Goal: Task Accomplishment & Management: Use online tool/utility

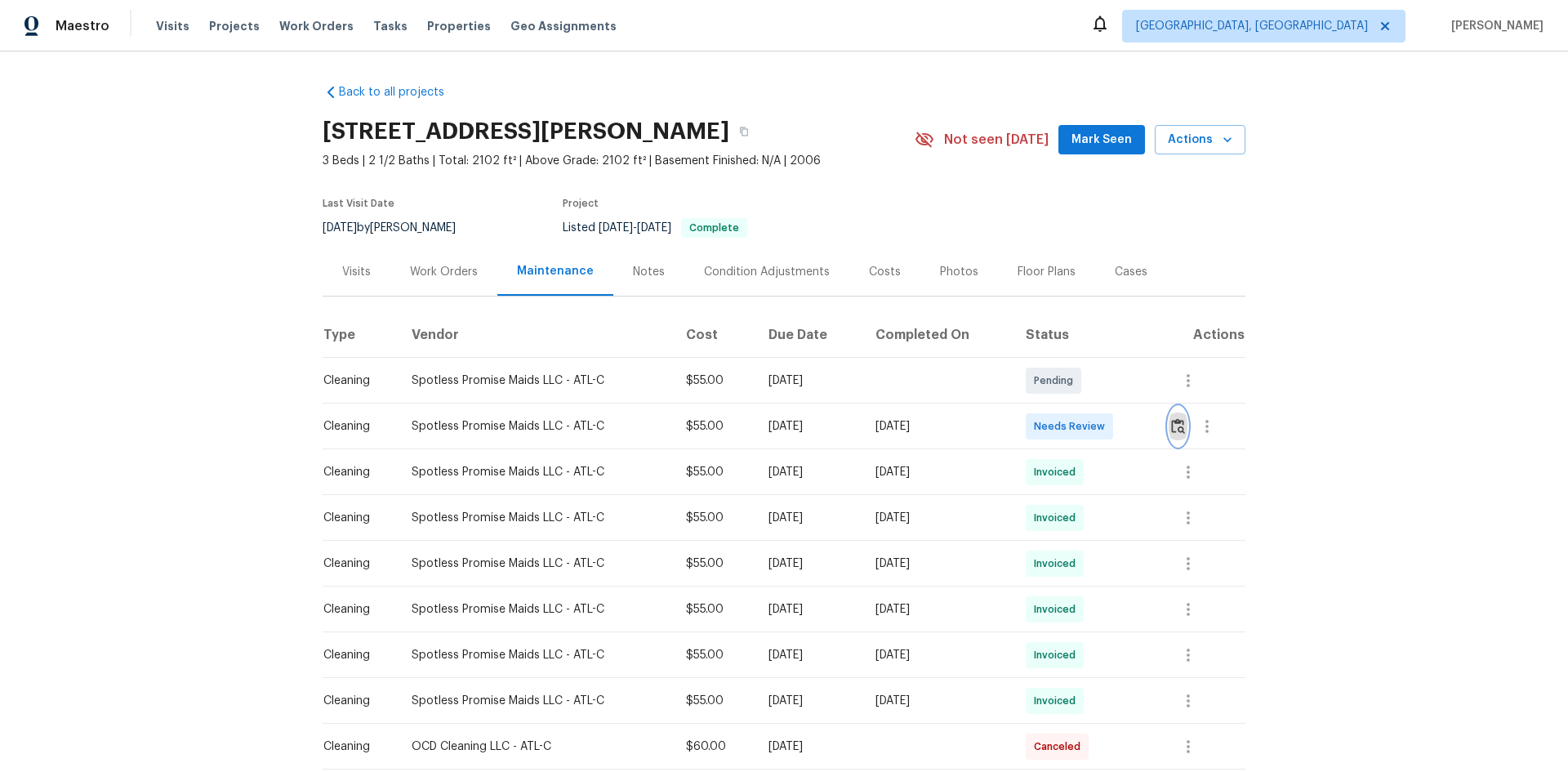
click at [1173, 429] on img "button" at bounding box center [1178, 426] width 14 height 15
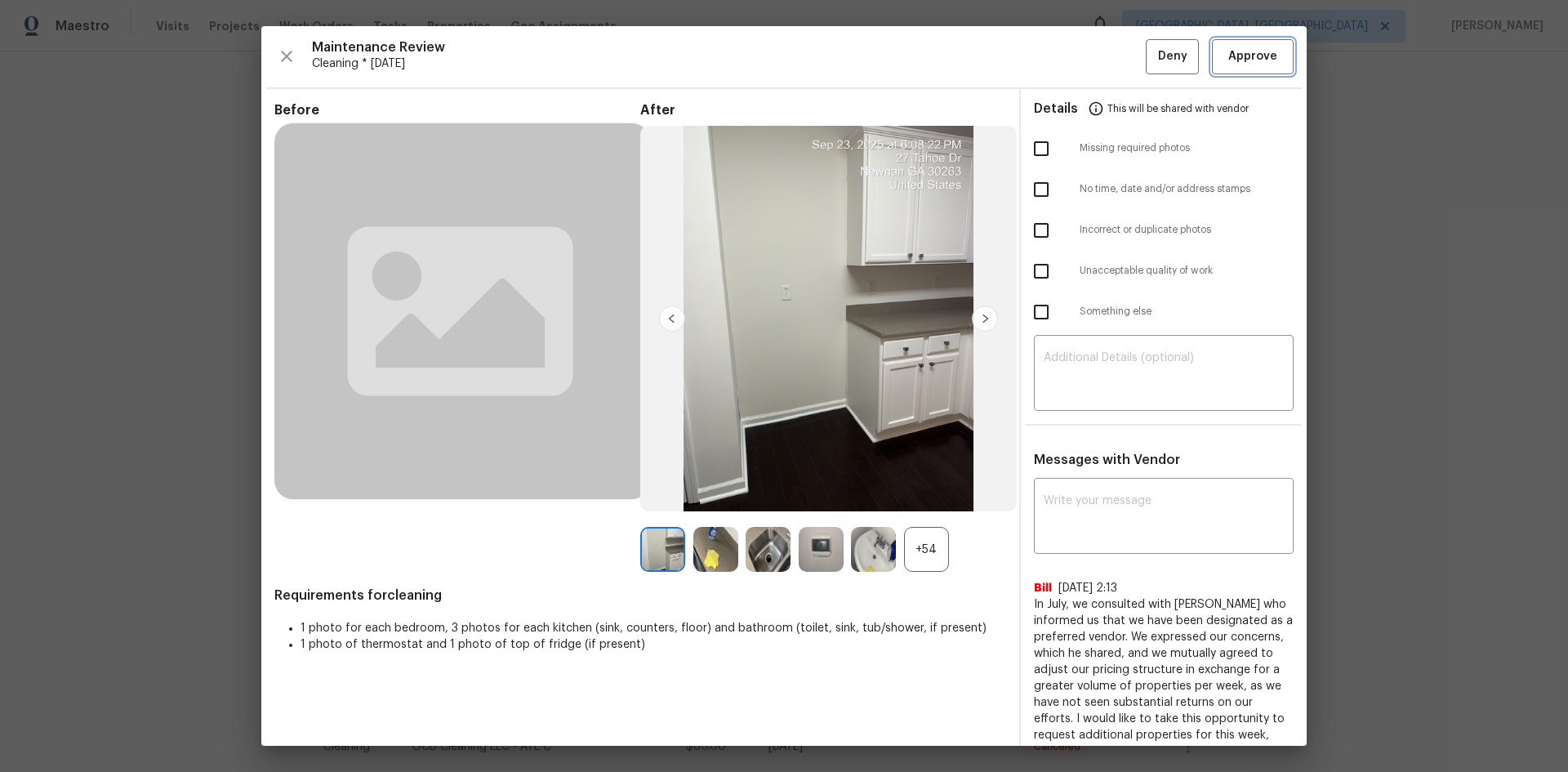
click at [1229, 71] on button "Approve" at bounding box center [1253, 56] width 82 height 35
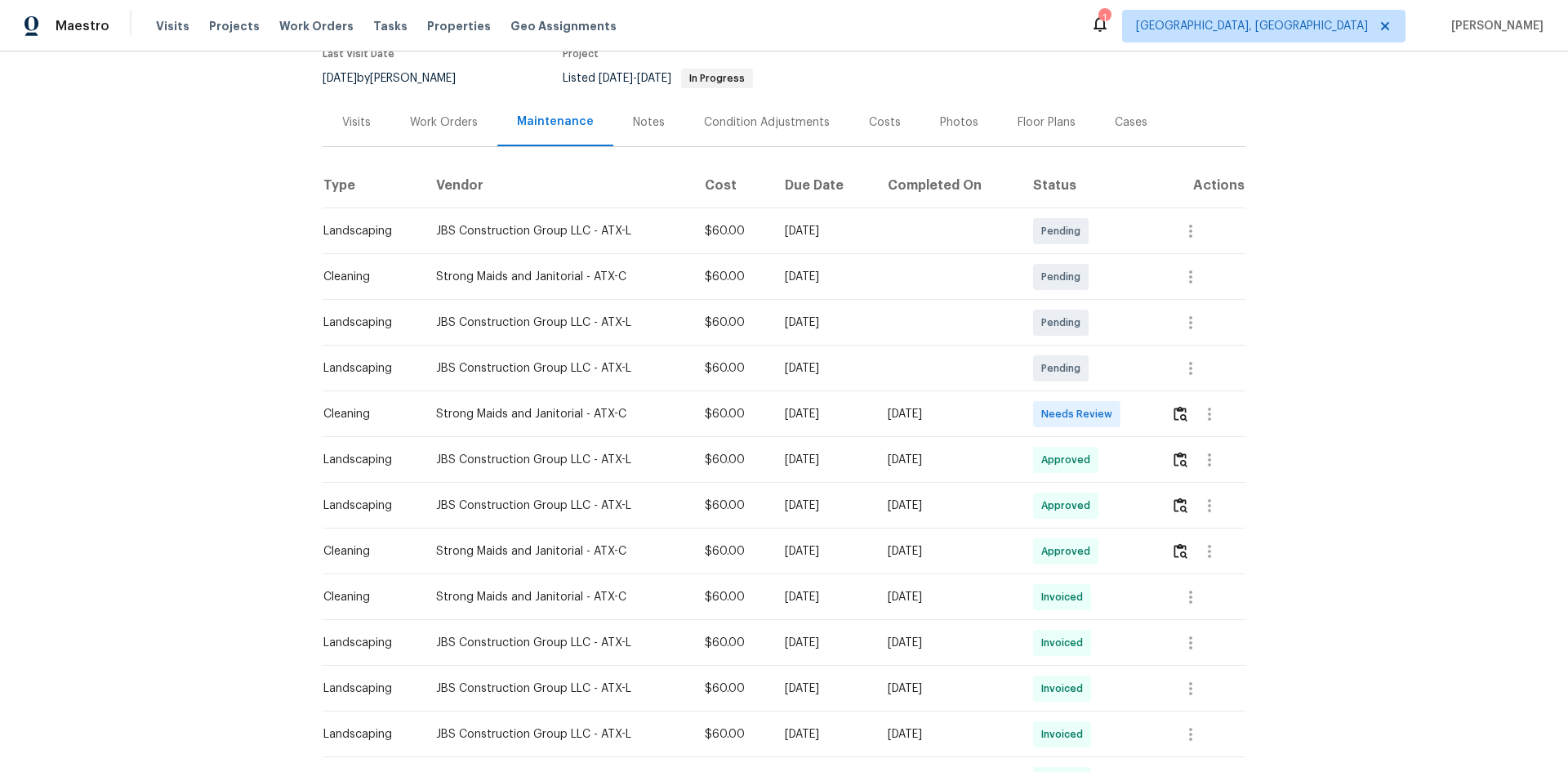
scroll to position [163, 0]
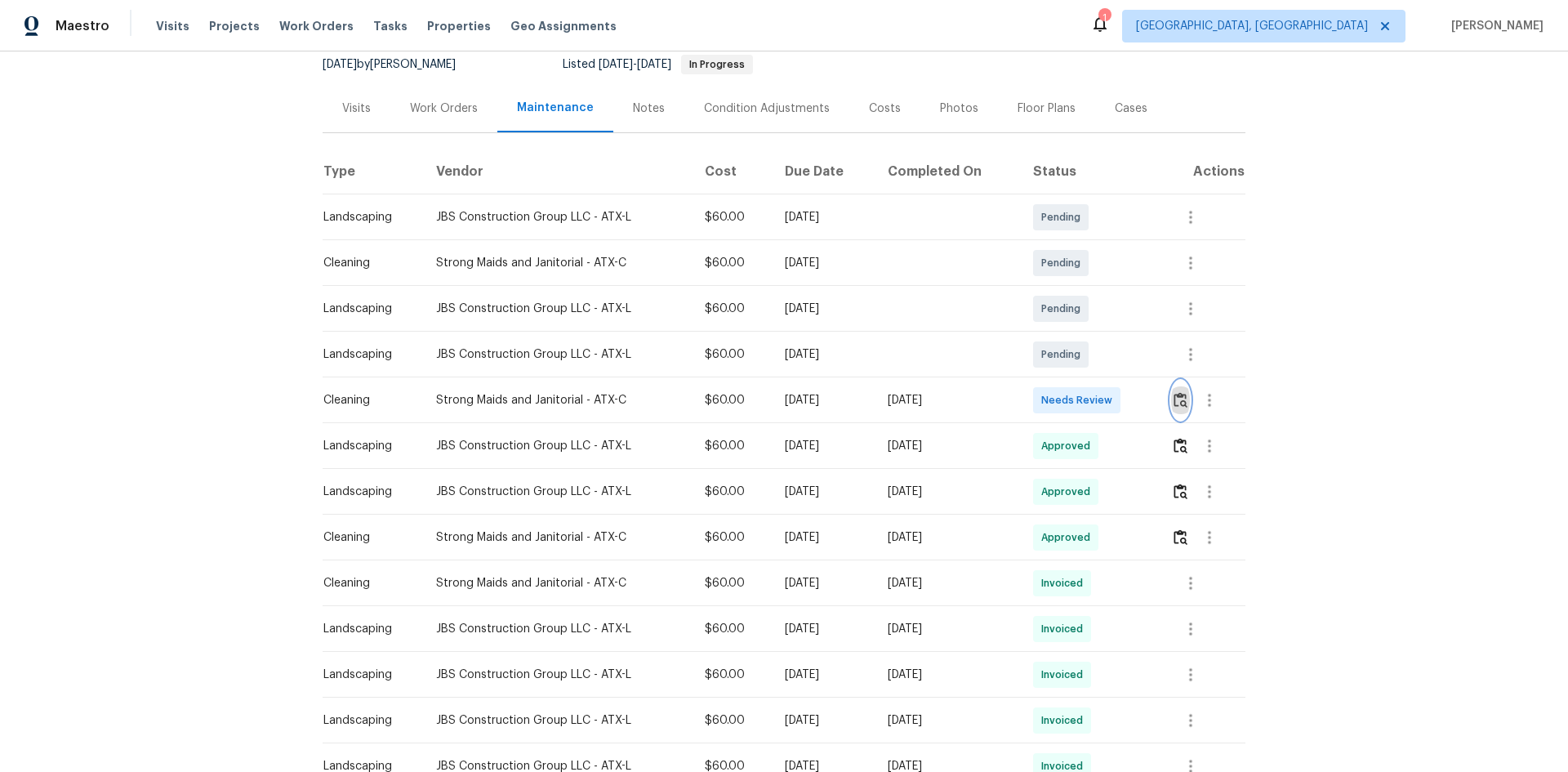
click at [1114, 398] on img "button" at bounding box center [1180, 399] width 14 height 15
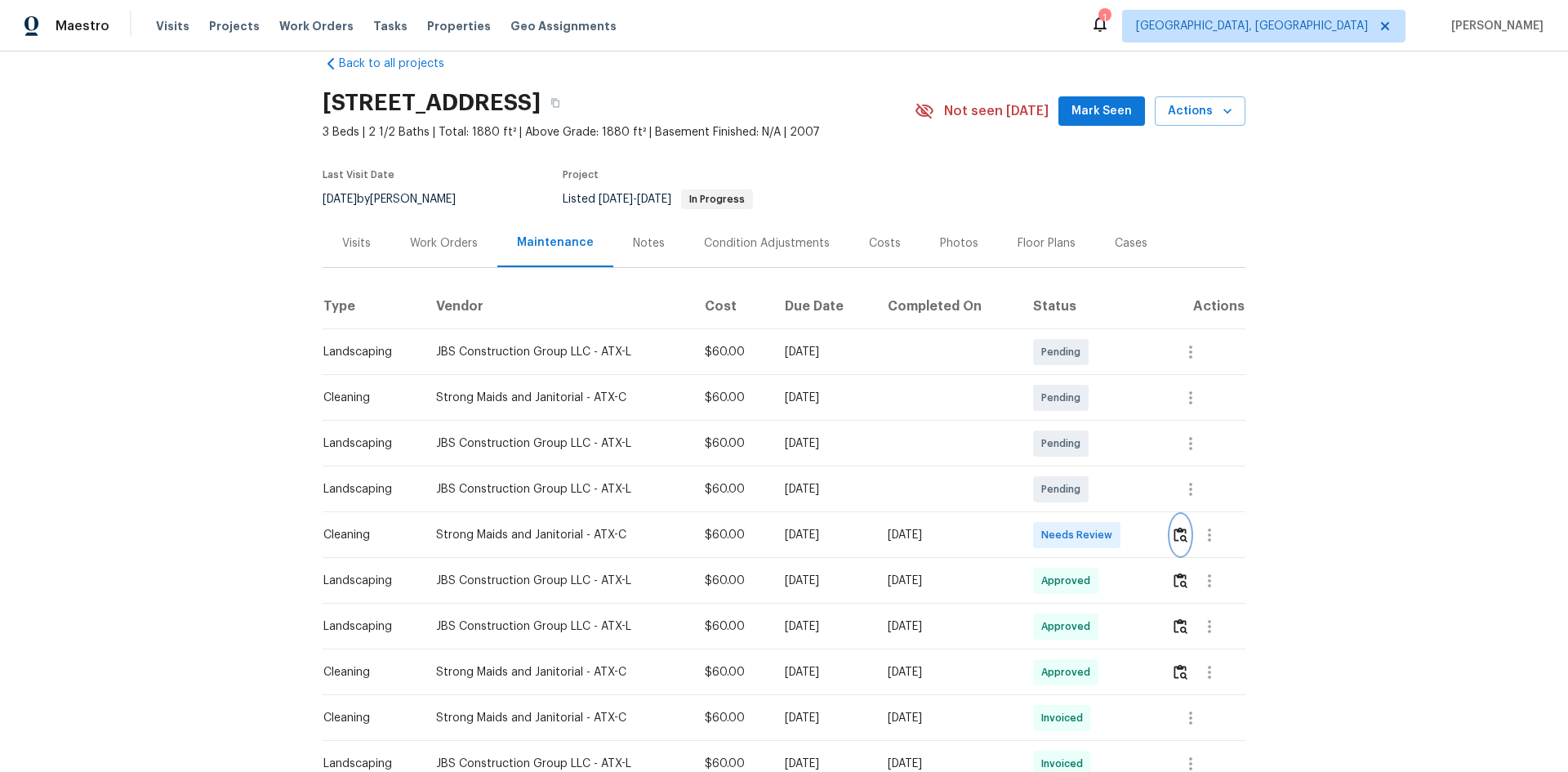
scroll to position [0, 0]
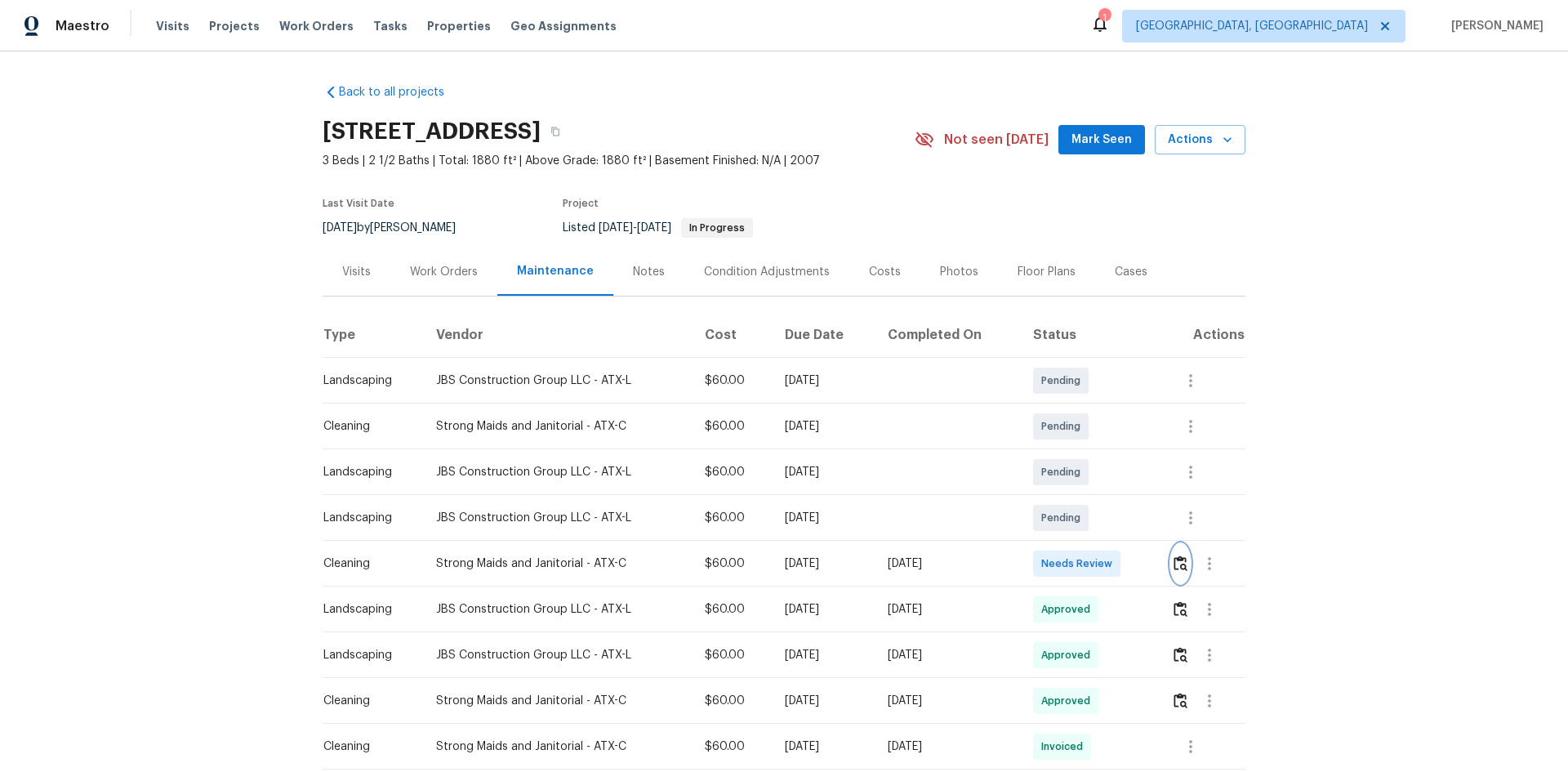
click at [1114, 516] on img "button" at bounding box center [1180, 563] width 14 height 15
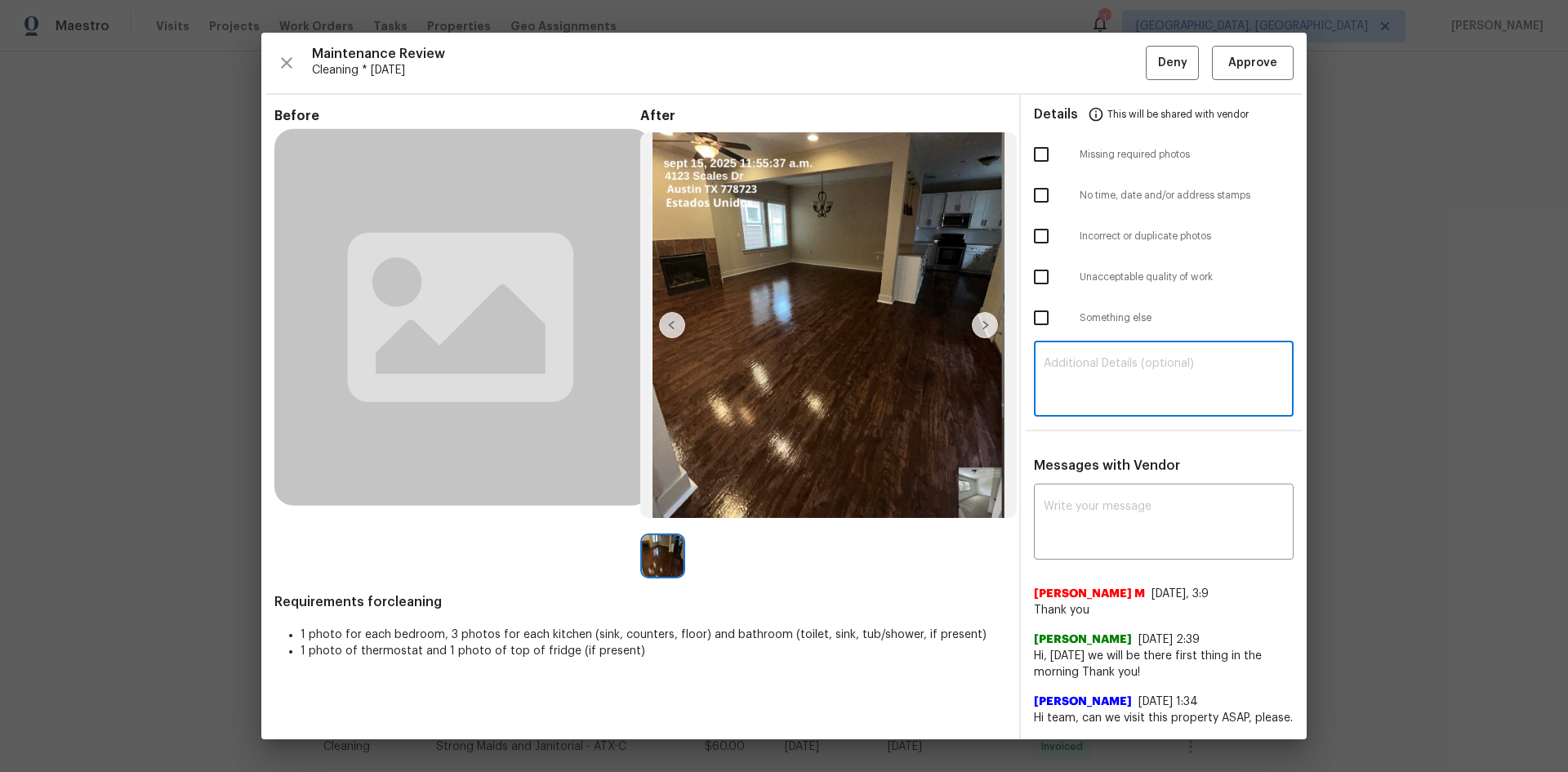
click at [1114, 361] on textarea at bounding box center [1164, 380] width 240 height 45
paste textarea "Maintenance Audit Team: Hello! Unfortunately, this Cleaning visit completed on …"
type textarea "Maintenance Audit Team: Hello! Unfortunately, this Cleaning visit completed on …"
click at [1114, 487] on div "Messages with Vendor x ​ Manikandan M 8/22/25, 3:9 Thank you Gerardo Rosales Me…" at bounding box center [1163, 598] width 286 height 282
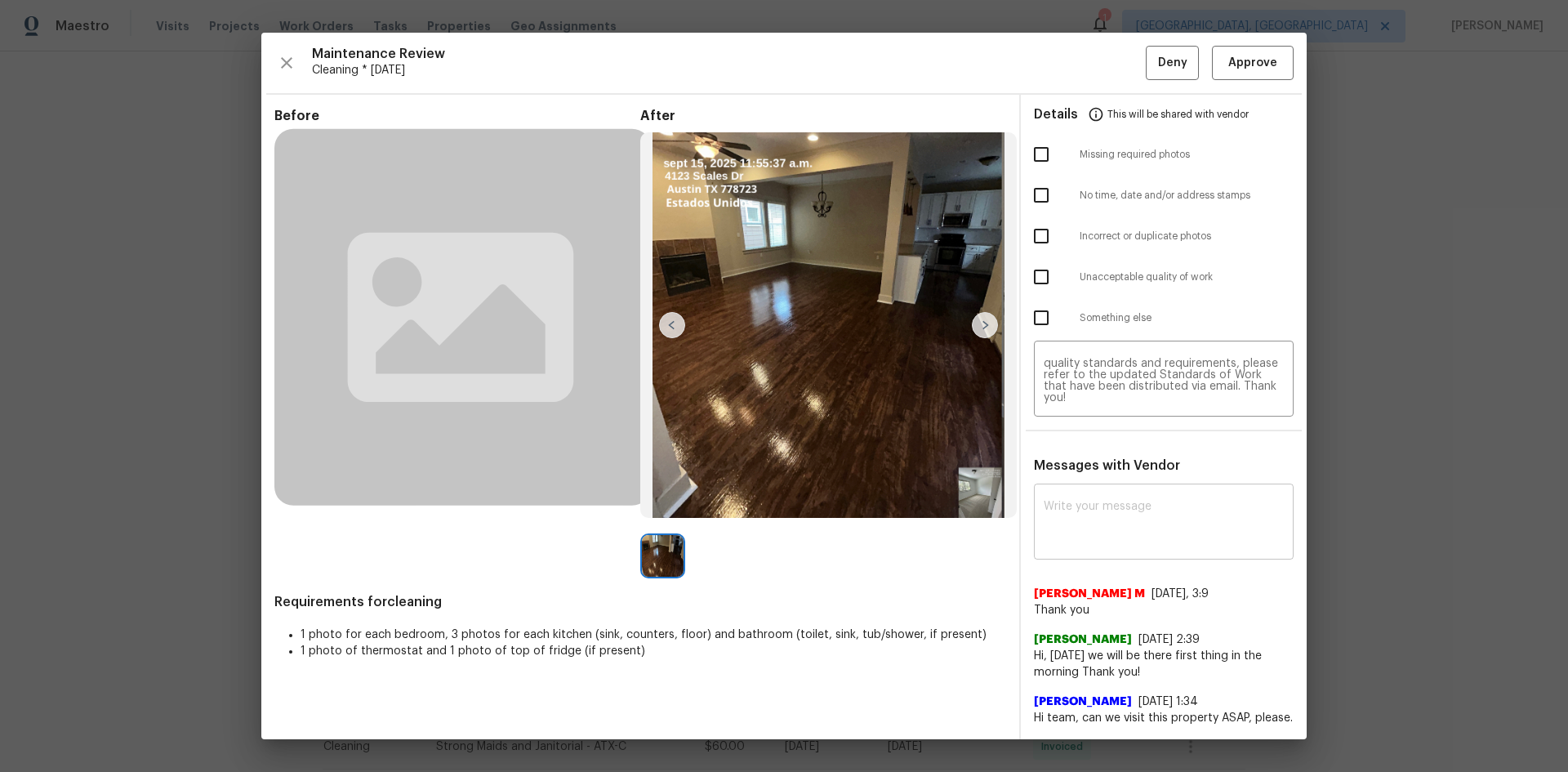
click at [1114, 503] on textarea at bounding box center [1164, 523] width 240 height 45
paste textarea "Maintenance Audit Team: Hello! Unfortunately, this Cleaning visit completed on …"
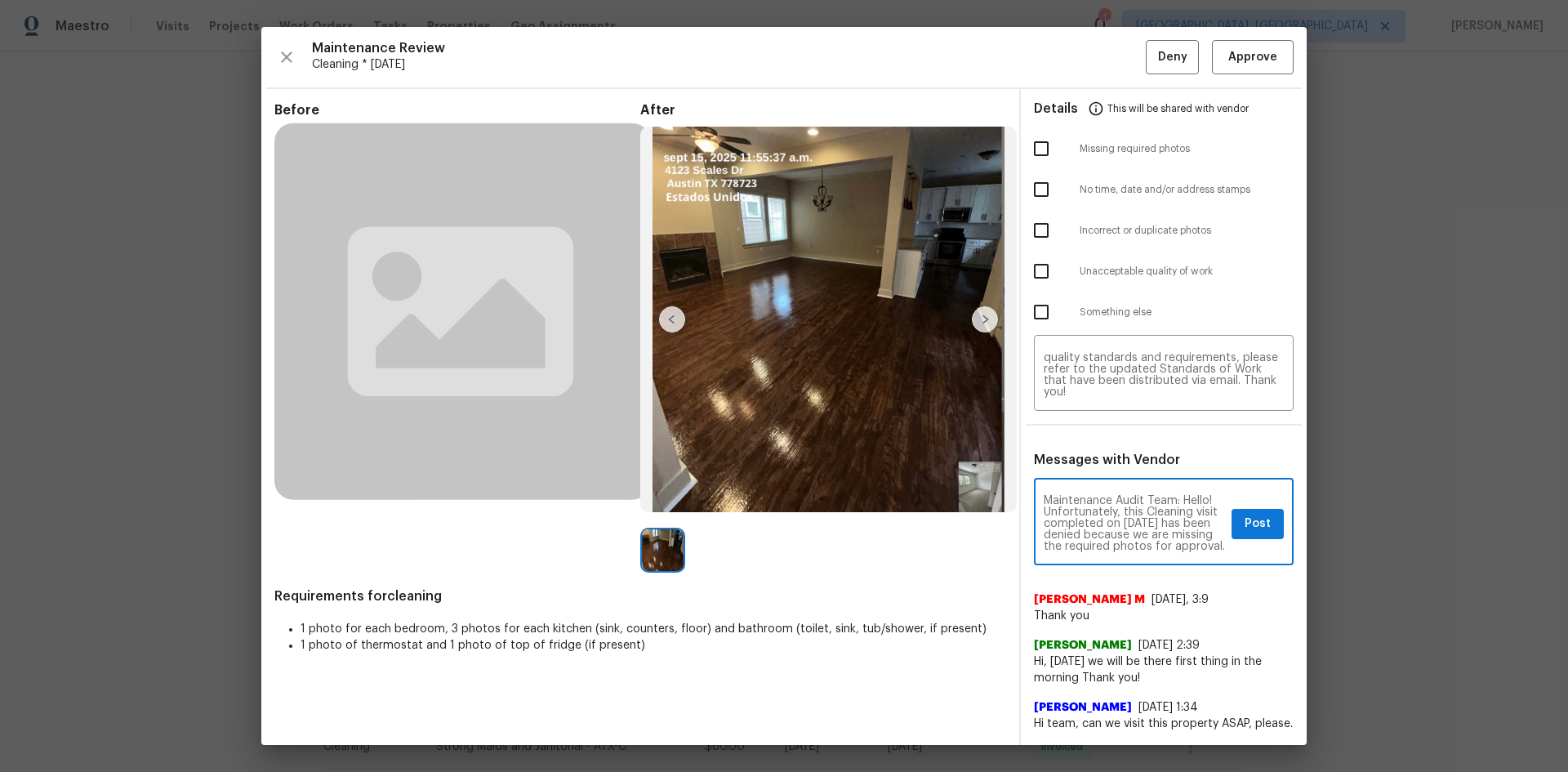
scroll to position [82, 0]
click at [1092, 516] on textarea "Maintenance Audit Team: Hello! Unfortunately, this Cleaning visit completed on …" at bounding box center [1135, 524] width 182 height 57
type textarea "Maintenance Audit Team: Hello! Unfortunately, this Cleaning visit completed on …"
click at [1114, 516] on span "Post" at bounding box center [1257, 524] width 26 height 20
click at [1033, 147] on input "checkbox" at bounding box center [1041, 149] width 35 height 35
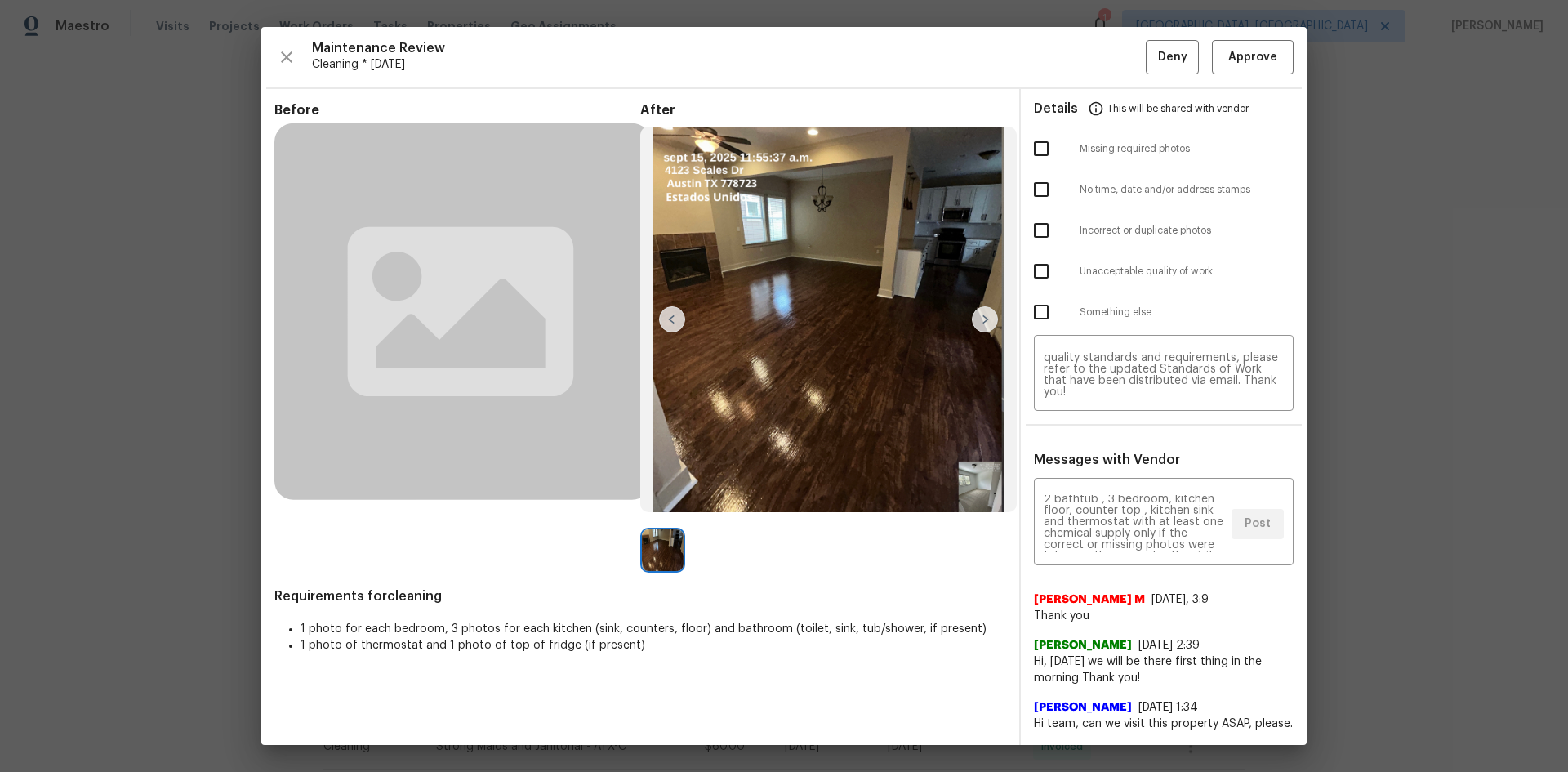
checkbox input "true"
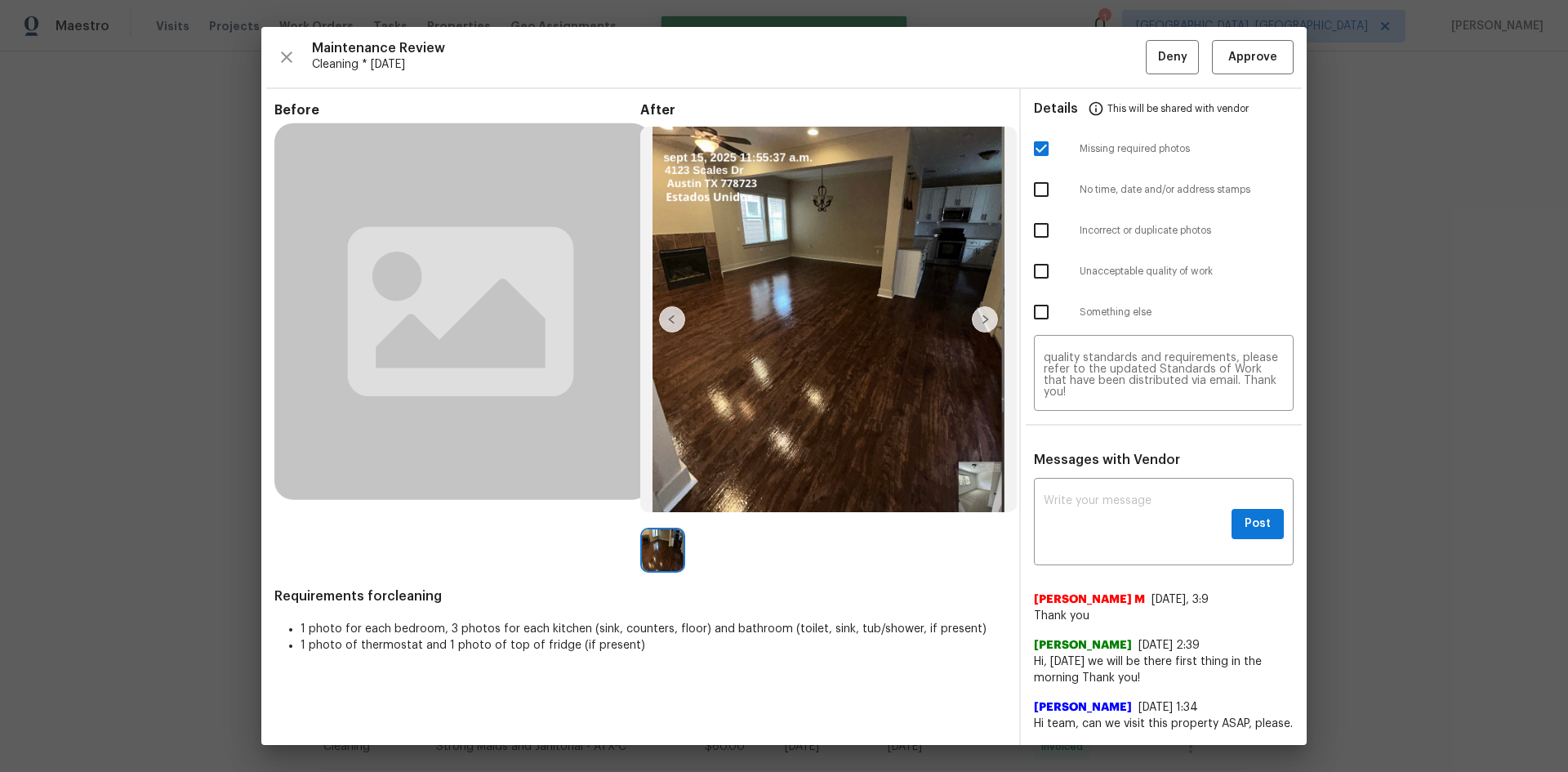
scroll to position [0, 0]
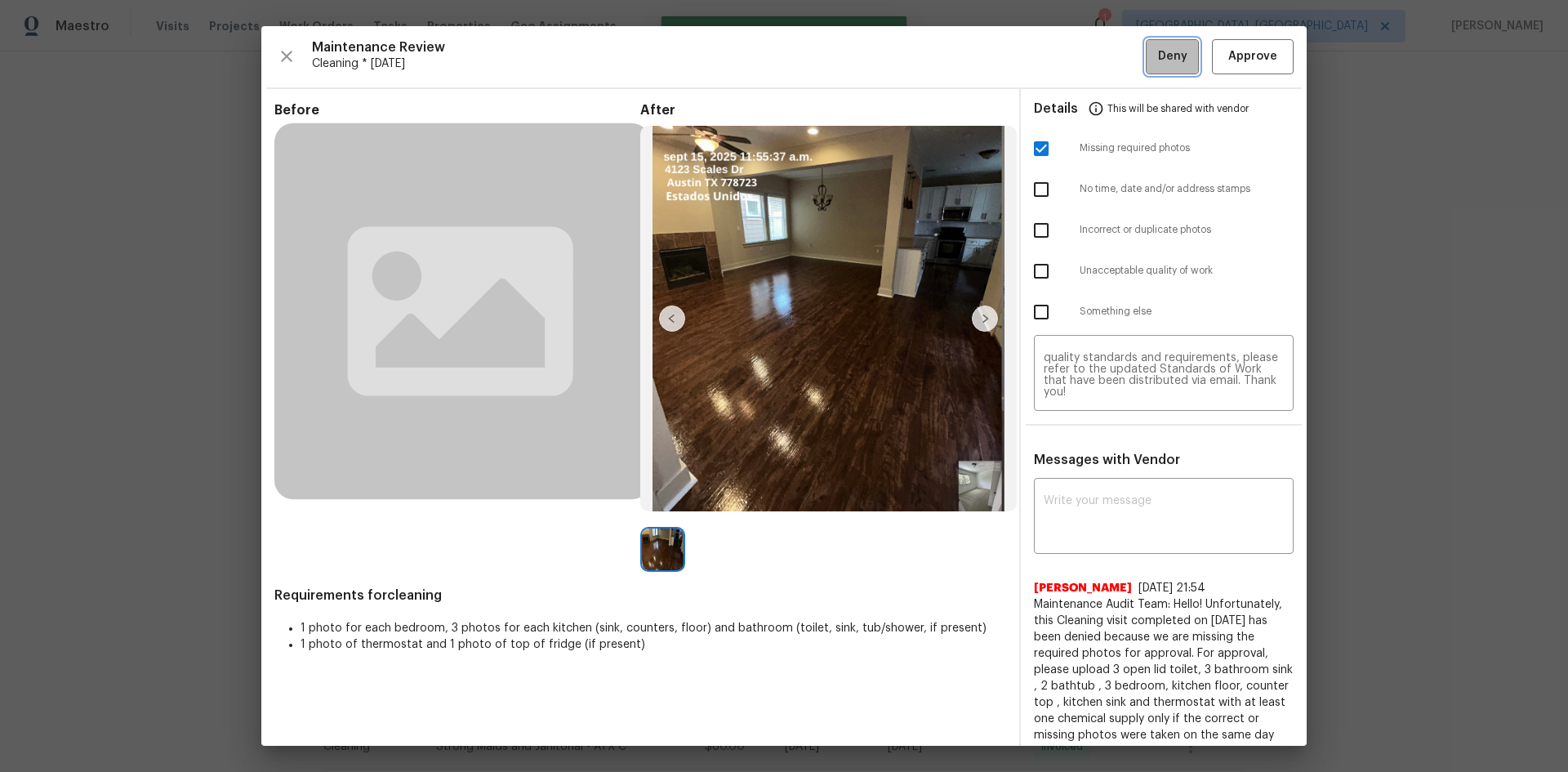
click at [1114, 64] on button "Deny" at bounding box center [1172, 56] width 53 height 35
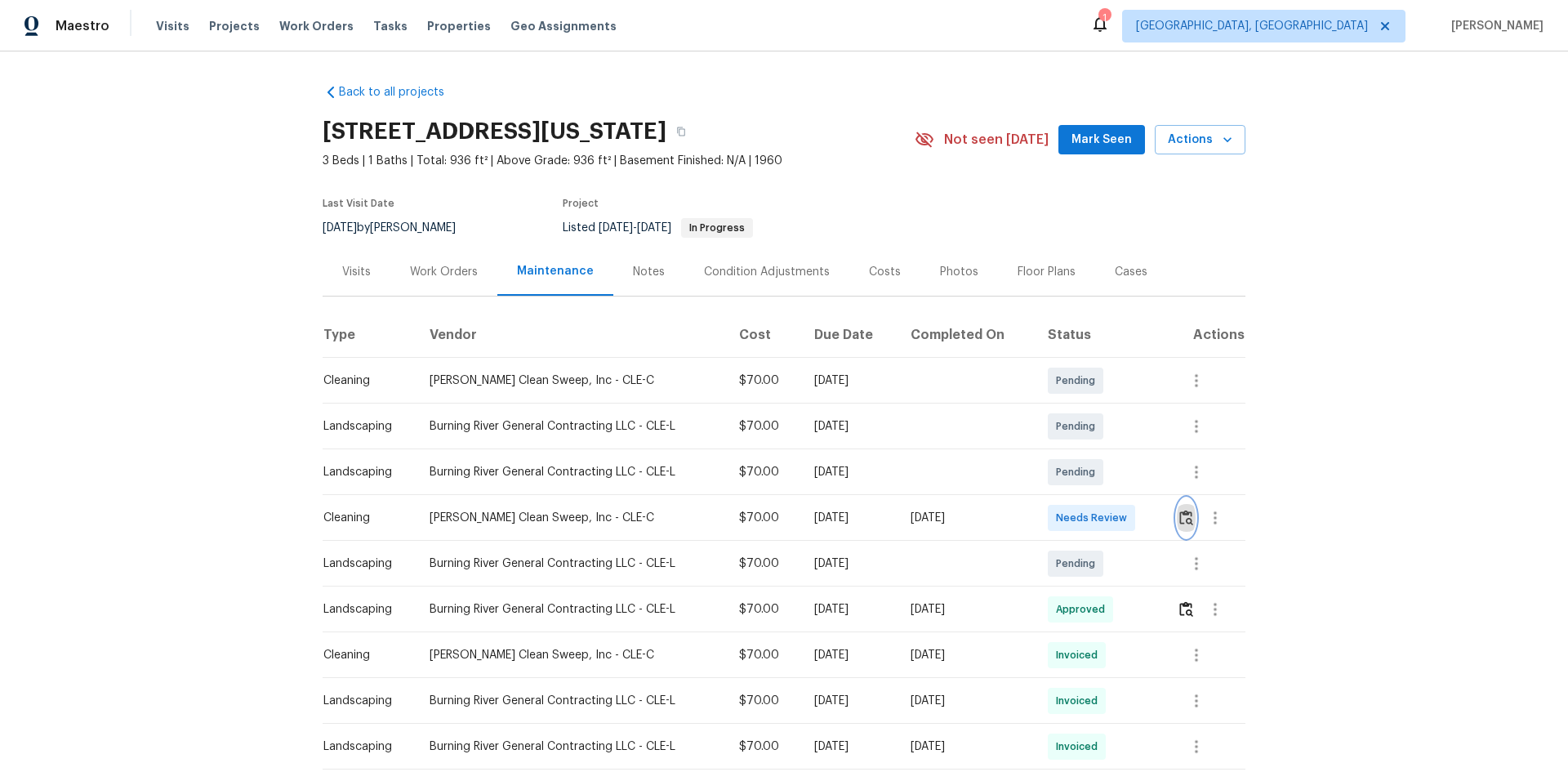
click at [1114, 516] on img "button" at bounding box center [1186, 517] width 14 height 15
